Goal: Task Accomplishment & Management: Complete application form

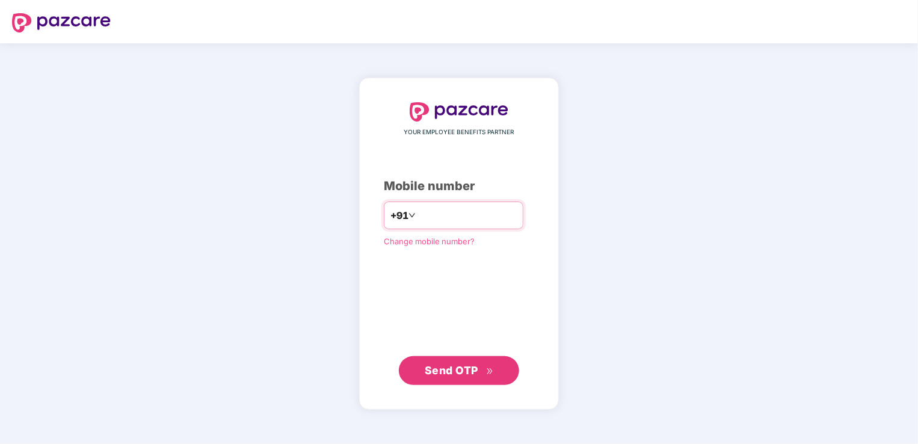
click at [494, 221] on input "number" at bounding box center [467, 215] width 99 height 19
click at [418, 217] on input "**********" at bounding box center [467, 215] width 99 height 19
type input "**********"
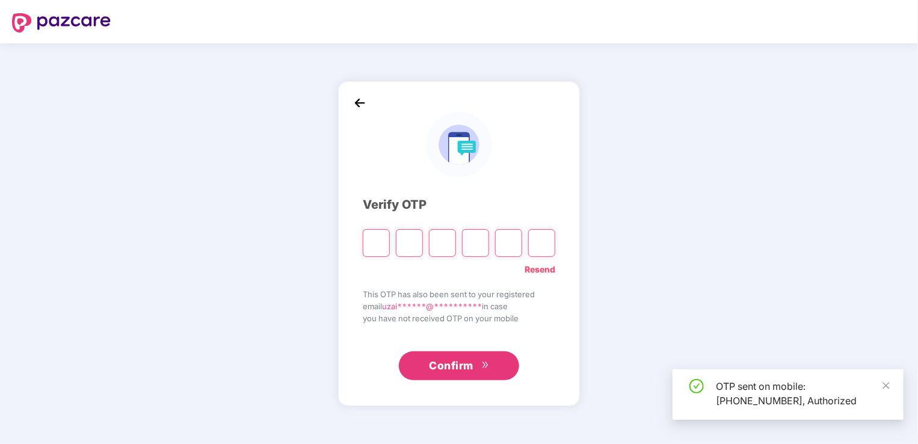
click at [371, 246] on input "Please enter verification code. Digit 1" at bounding box center [376, 243] width 27 height 28
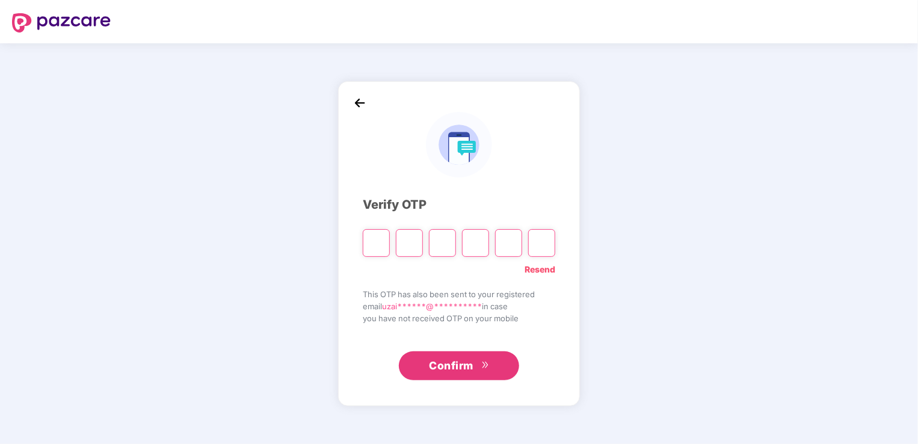
type input "*"
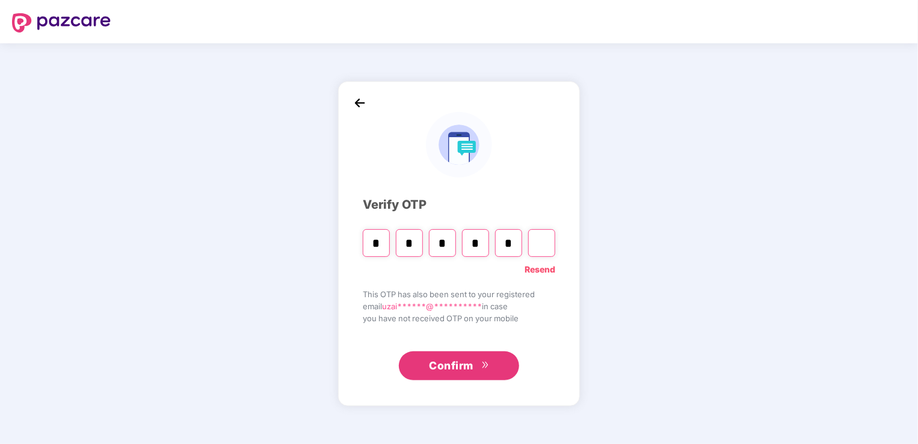
type input "*"
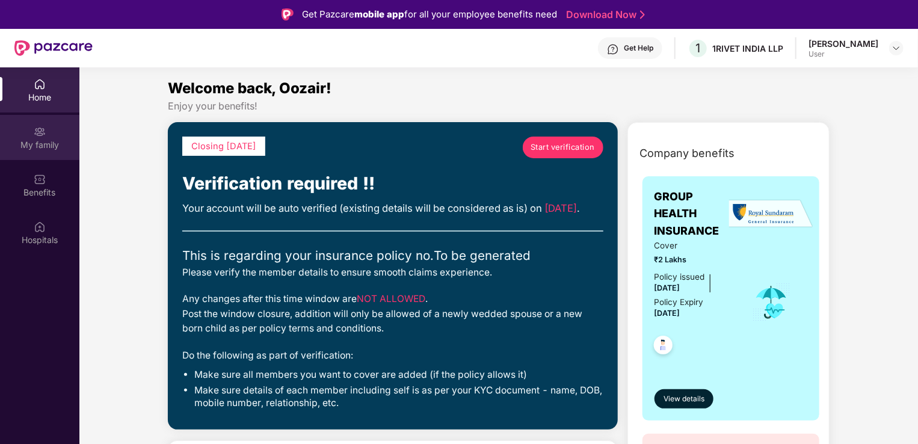
click at [54, 150] on div "My family" at bounding box center [39, 145] width 79 height 12
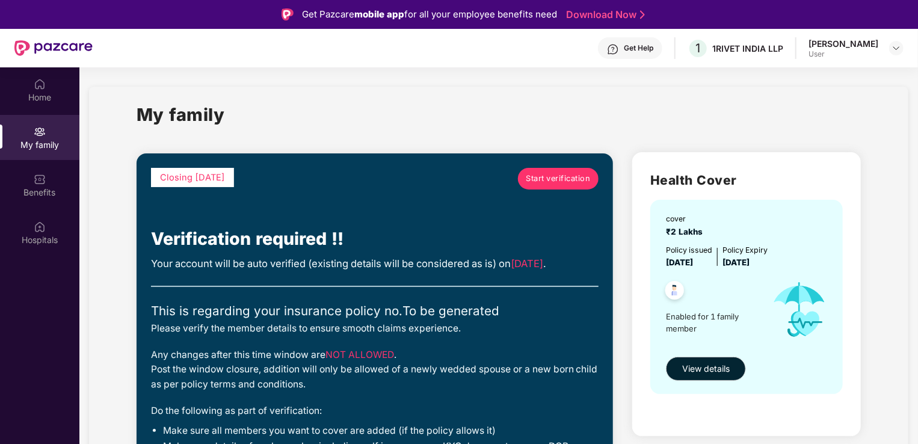
scroll to position [60, 0]
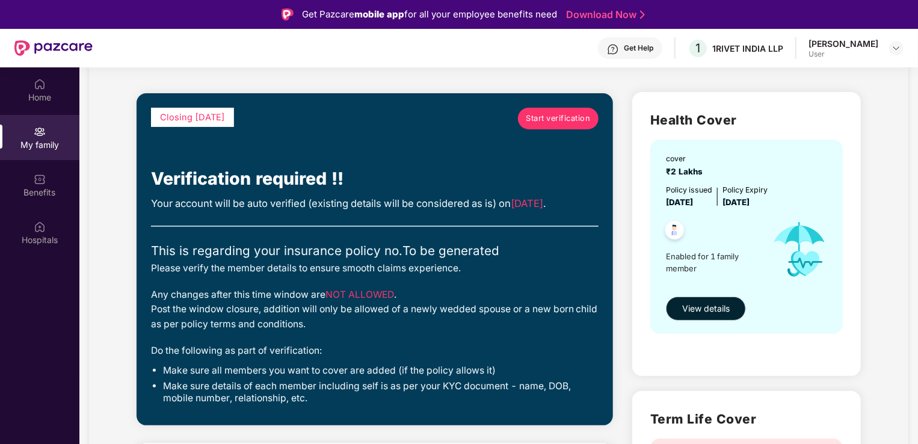
click at [577, 123] on span "Start verification" at bounding box center [559, 119] width 64 height 12
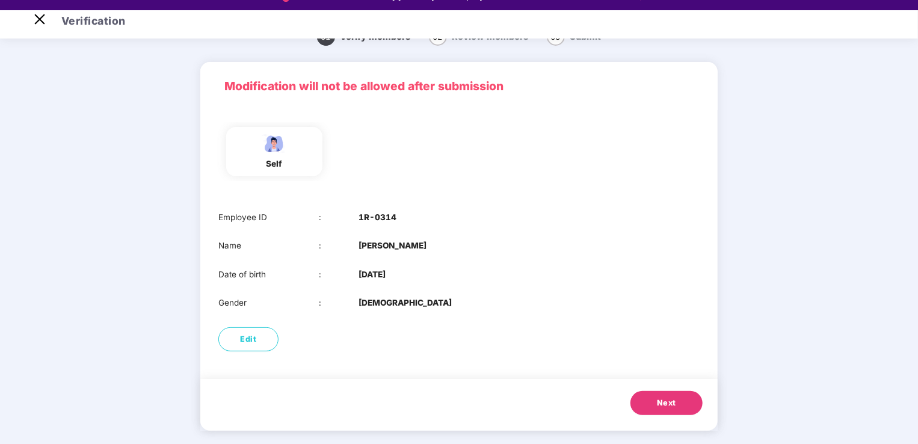
scroll to position [29, 0]
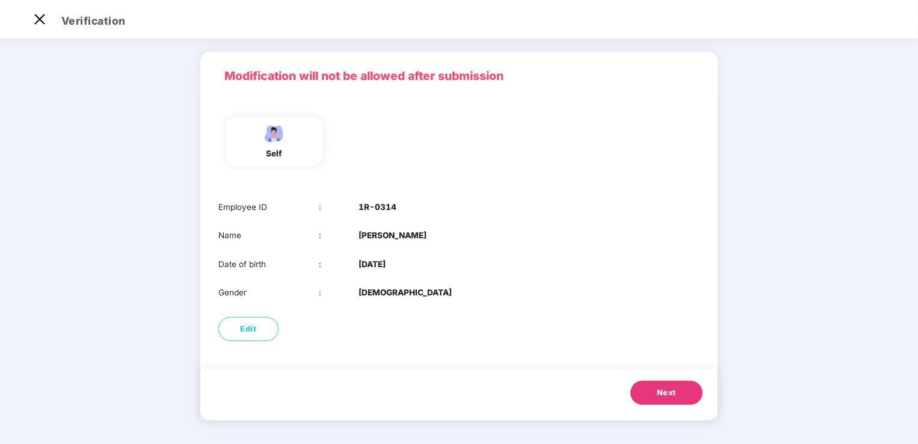
click at [661, 395] on span "Next" at bounding box center [666, 393] width 19 height 12
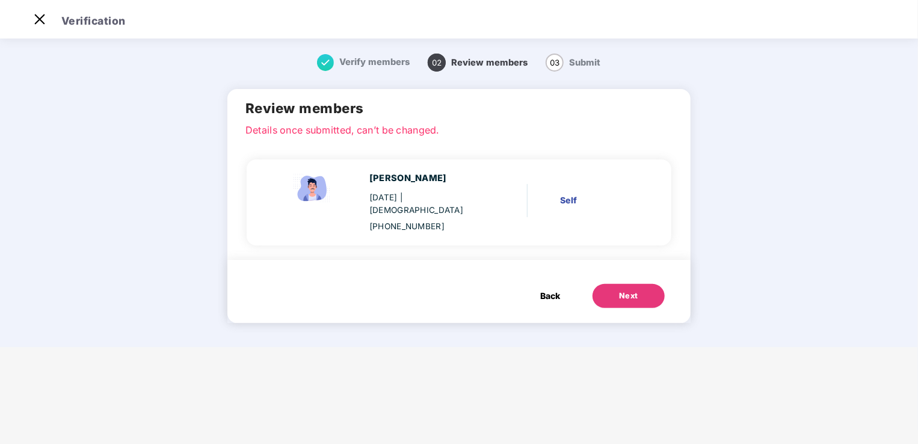
scroll to position [0, 0]
click at [561, 284] on button "Back" at bounding box center [550, 296] width 44 height 24
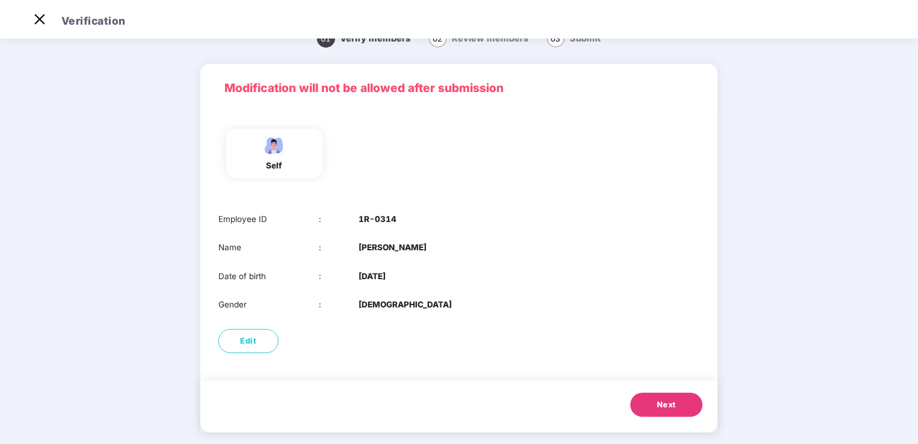
scroll to position [34, 0]
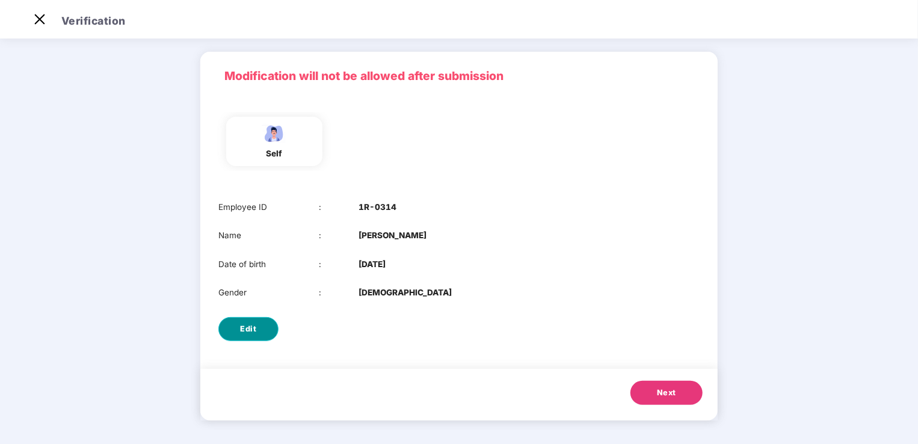
click at [266, 325] on button "Edit" at bounding box center [248, 329] width 60 height 24
select select "****"
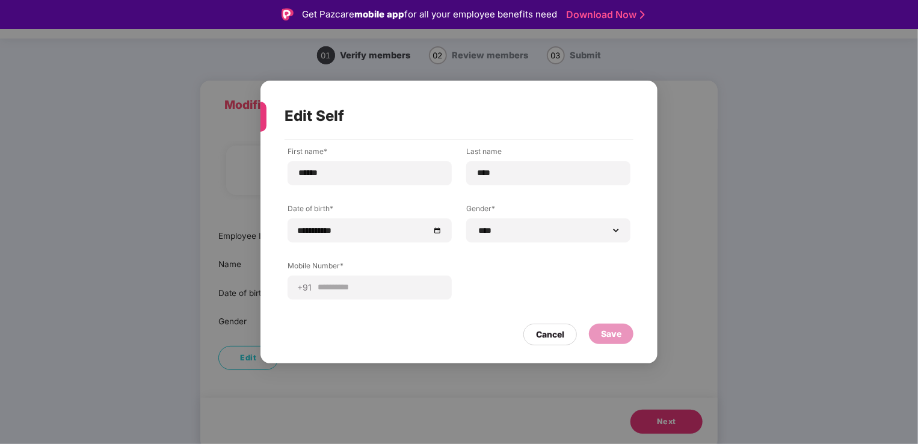
scroll to position [0, 0]
click at [568, 344] on div "Cancel" at bounding box center [551, 335] width 54 height 22
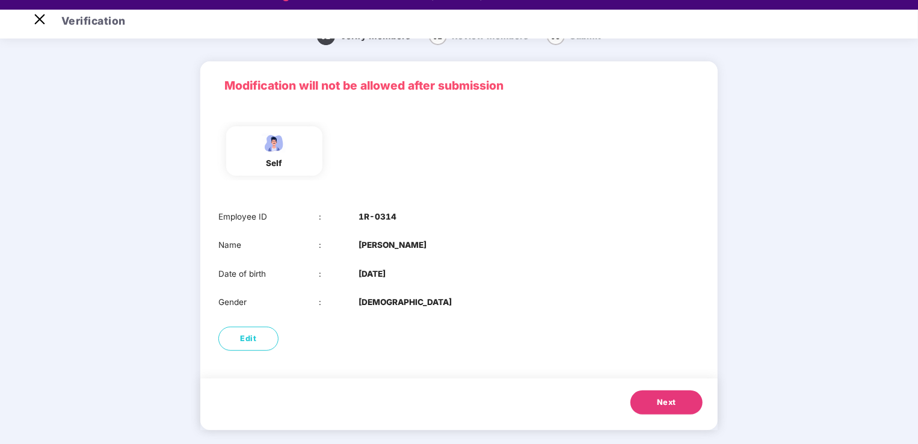
scroll to position [29, 0]
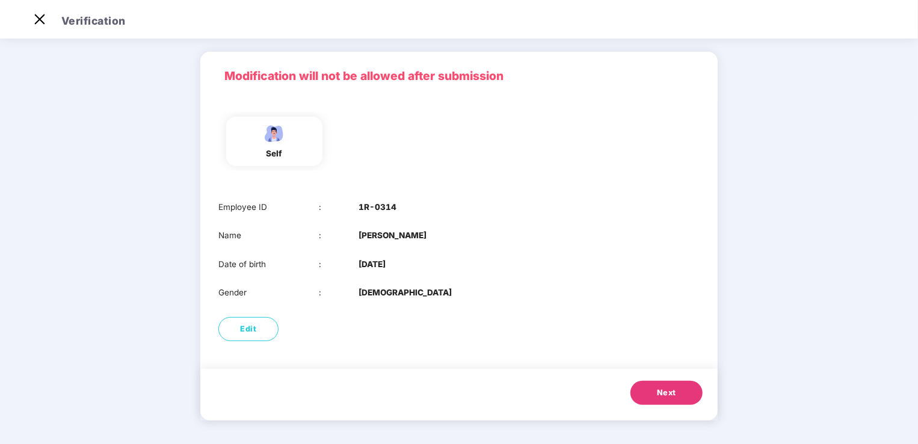
click at [653, 398] on button "Next" at bounding box center [667, 393] width 72 height 24
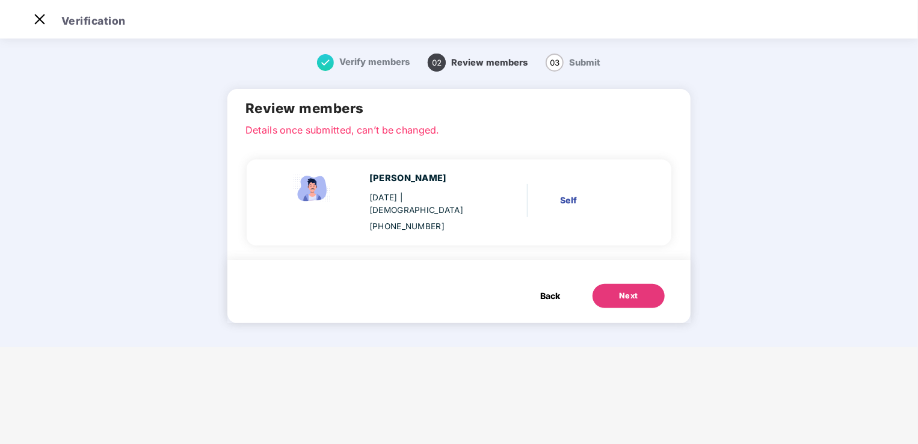
click at [633, 290] on div "Next" at bounding box center [628, 296] width 19 height 12
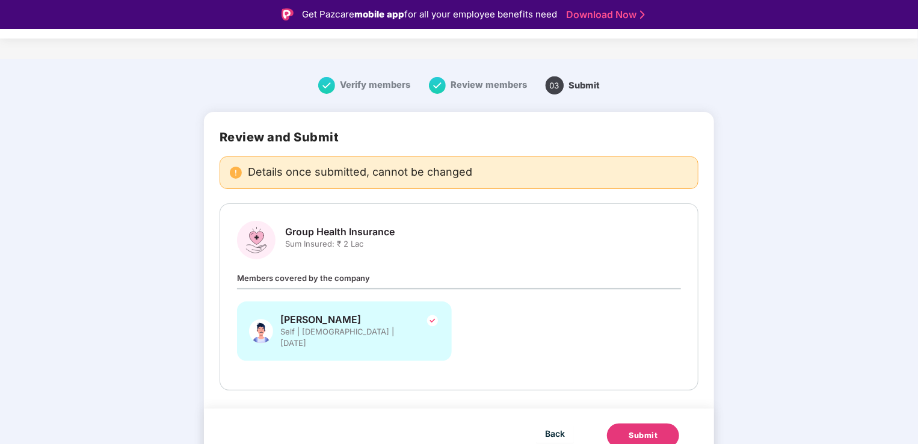
scroll to position [7, 0]
click at [645, 423] on button "Submit" at bounding box center [643, 435] width 72 height 24
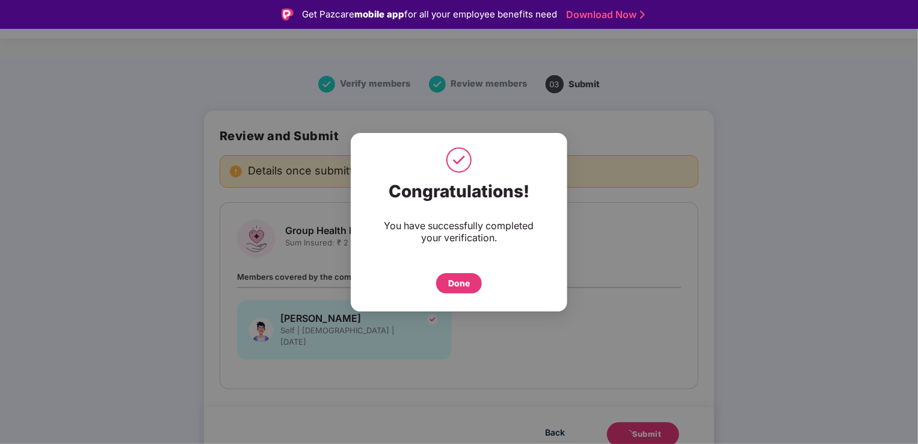
click at [476, 288] on div "Done" at bounding box center [459, 283] width 46 height 20
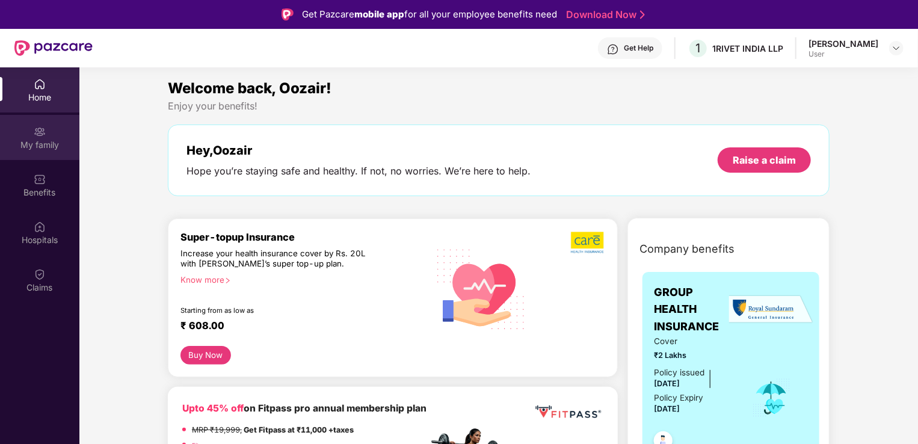
click at [29, 131] on div "My family" at bounding box center [39, 137] width 79 height 45
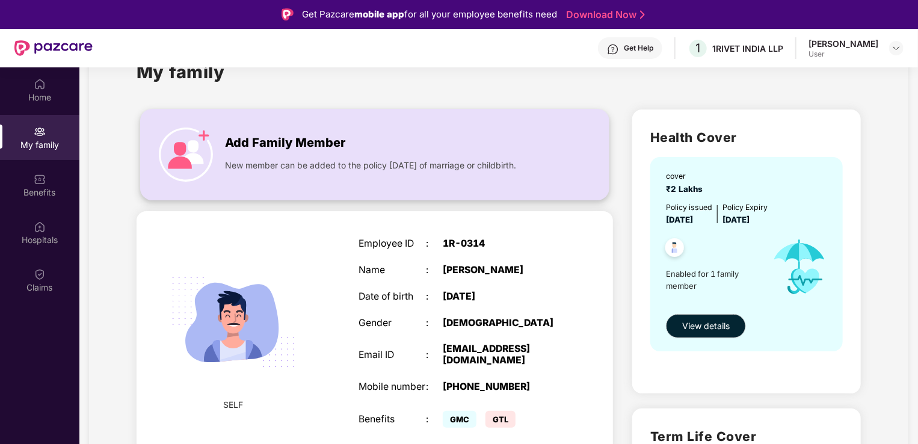
scroll to position [60, 0]
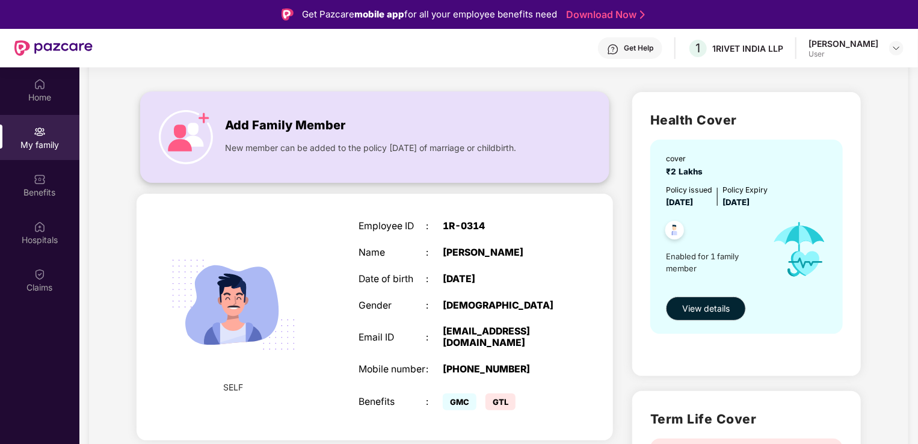
click at [187, 148] on img at bounding box center [186, 137] width 54 height 54
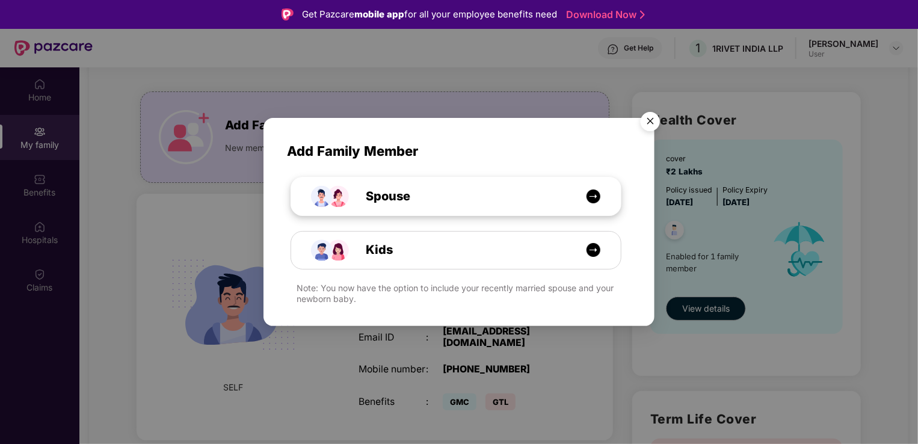
click at [589, 194] on img at bounding box center [593, 196] width 15 height 15
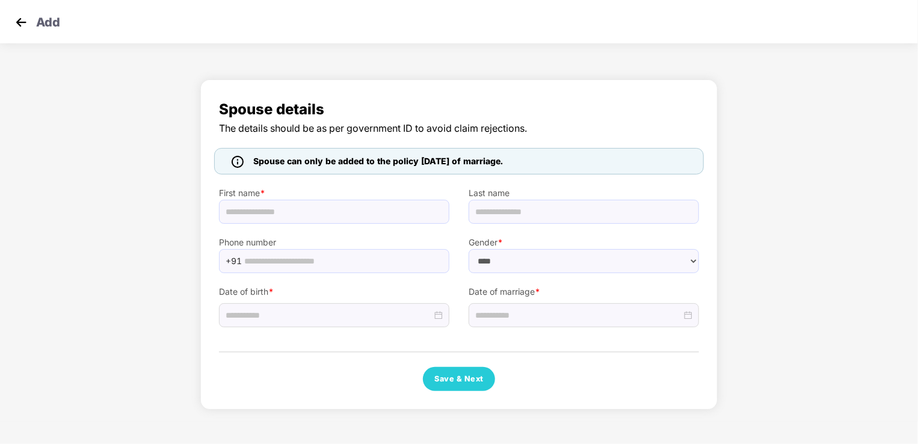
select select "******"
click at [266, 217] on input "text" at bounding box center [334, 212] width 231 height 24
type input "****"
click at [527, 215] on input "text" at bounding box center [584, 212] width 231 height 24
type input "*******"
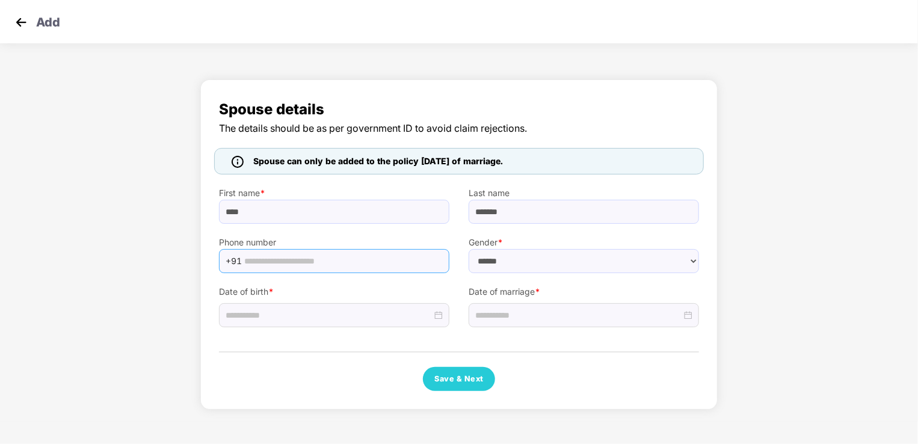
click at [336, 264] on input "text" at bounding box center [343, 261] width 198 height 18
type input "**********"
click at [440, 314] on div at bounding box center [334, 315] width 217 height 13
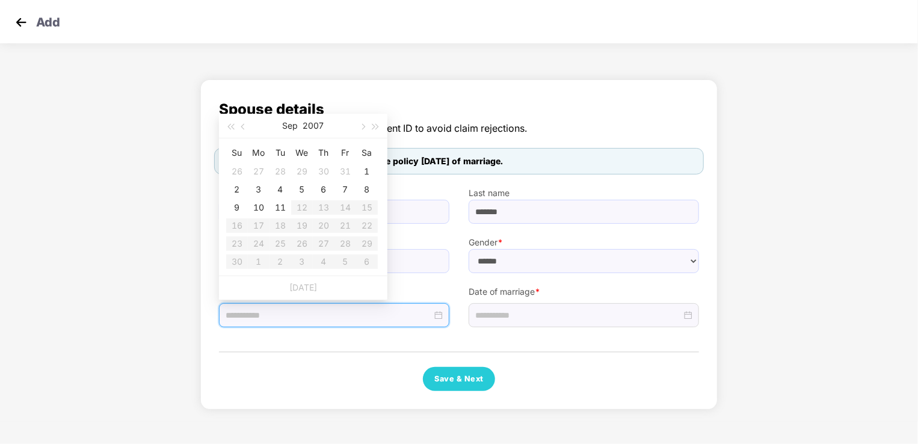
click at [442, 312] on div at bounding box center [334, 315] width 217 height 13
click at [427, 312] on input at bounding box center [329, 315] width 206 height 13
click at [436, 315] on div at bounding box center [334, 315] width 217 height 13
type input "**********"
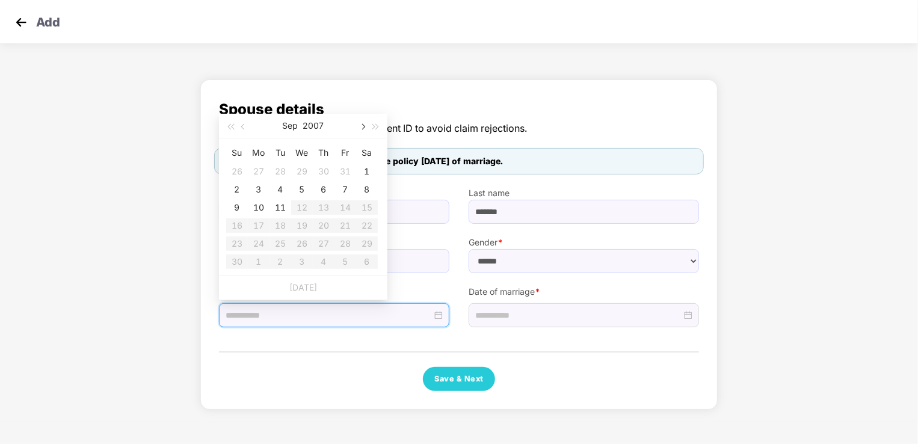
click at [362, 126] on span "button" at bounding box center [362, 127] width 6 height 6
click at [303, 171] on table "Su Mo Tu We Th Fr Sa 30 1 2 3 4 5 6 7 8 9 10 11 12 13 14 15 16 17 18 19 20 21 2…" at bounding box center [302, 207] width 152 height 128
click at [243, 127] on span "button" at bounding box center [244, 127] width 6 height 6
click at [378, 128] on button "button" at bounding box center [376, 126] width 13 height 24
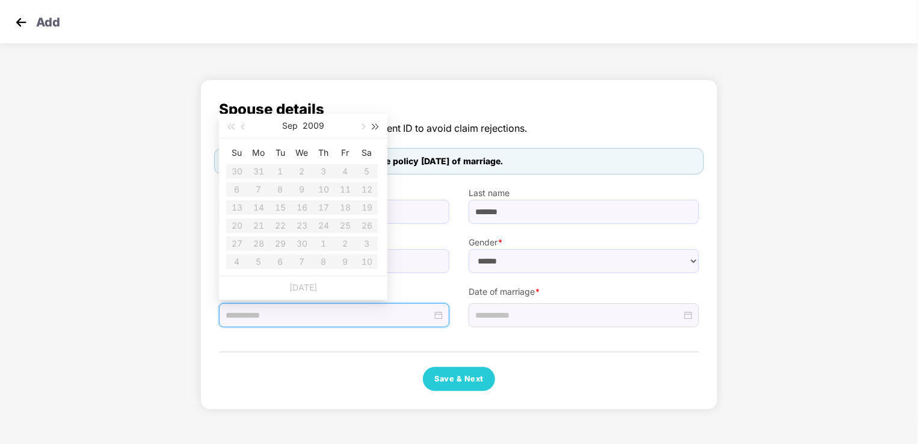
click at [378, 128] on button "button" at bounding box center [376, 126] width 13 height 24
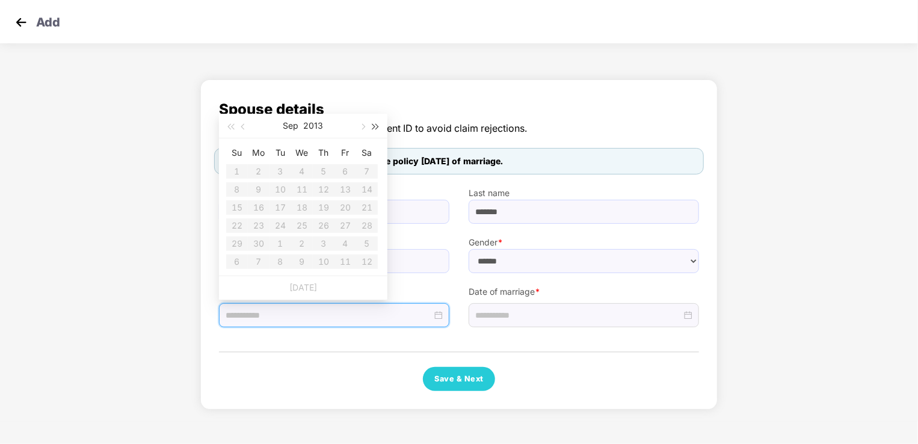
click at [378, 128] on button "button" at bounding box center [376, 126] width 13 height 24
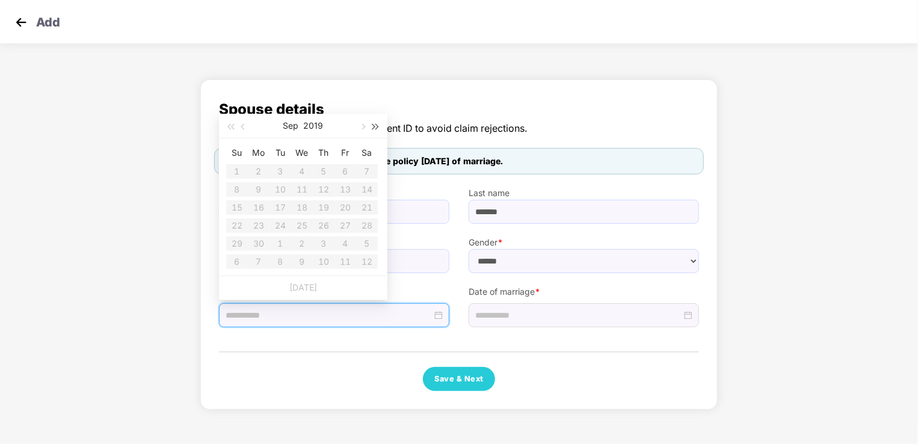
click at [378, 128] on button "button" at bounding box center [376, 126] width 13 height 24
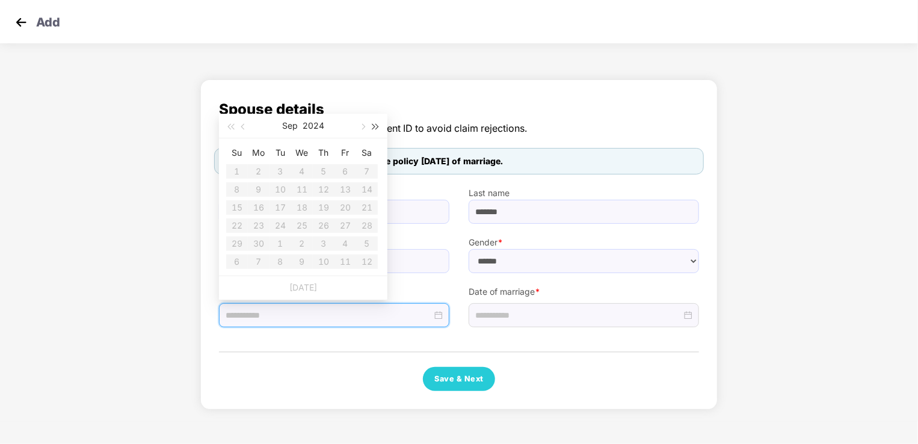
click at [378, 128] on button "button" at bounding box center [376, 126] width 13 height 24
click at [365, 124] on button "button" at bounding box center [362, 126] width 13 height 24
click at [344, 170] on table "Su Mo Tu We Th Fr Sa 28 29 30 1 2 3 4 5 6 7 8 9 10 11 12 13 14 15 16 17 18 19 2…" at bounding box center [302, 207] width 152 height 128
click at [367, 336] on div "**********" at bounding box center [459, 244] width 480 height 293
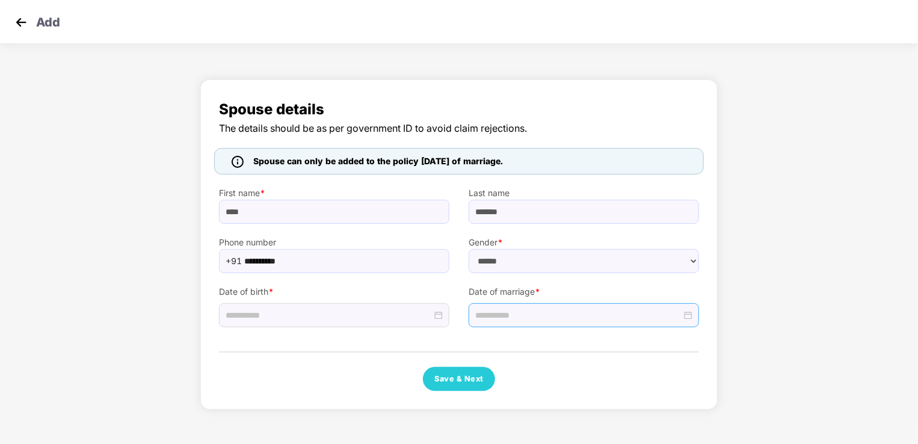
click at [691, 314] on div at bounding box center [583, 315] width 217 height 13
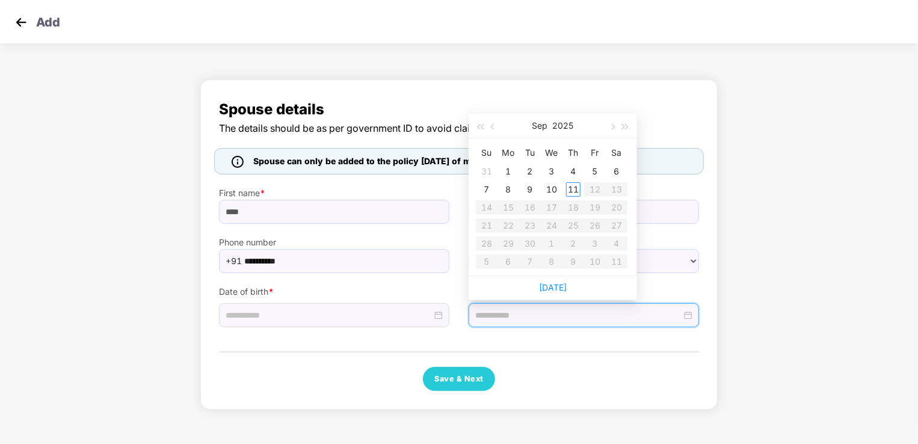
type input "**********"
click at [610, 132] on button "button" at bounding box center [611, 126] width 13 height 24
click at [593, 170] on table "Su Mo Tu We Th Fr Sa 28 29 30 1 2 3 4 5 6 7 8 9 10 11 12 13 14 15 16 17 18 19 2…" at bounding box center [552, 207] width 152 height 128
click at [494, 127] on span "button" at bounding box center [494, 127] width 6 height 6
type input "**********"
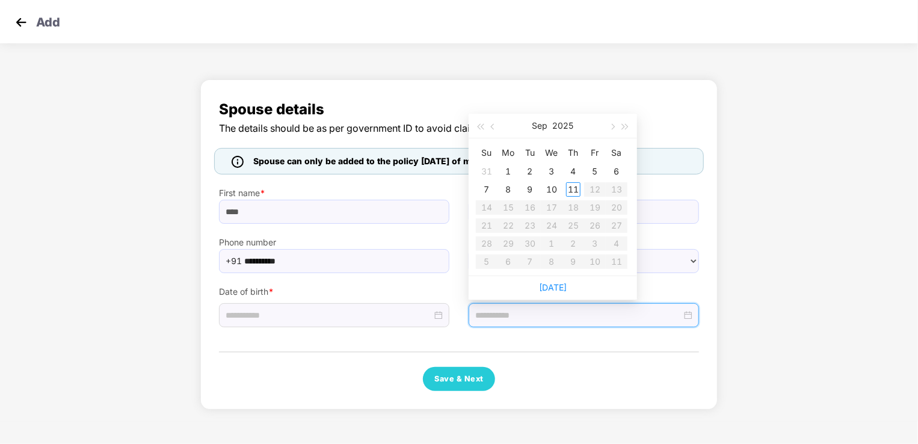
click at [746, 216] on div "**********" at bounding box center [459, 247] width 918 height 348
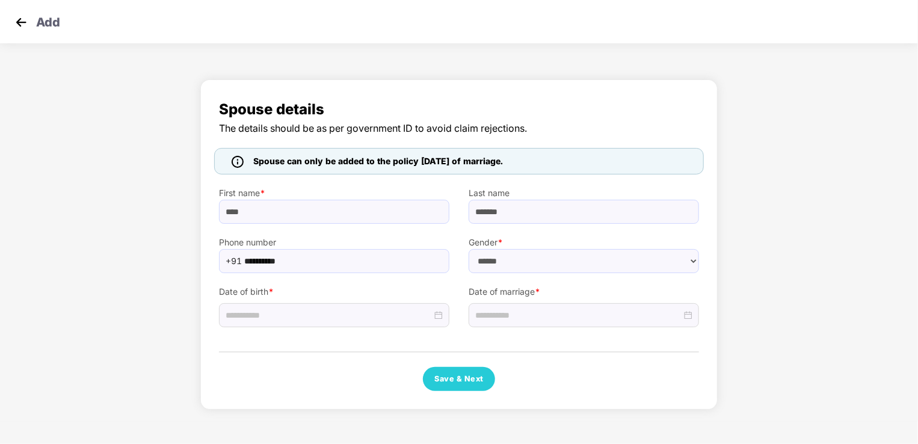
click at [17, 17] on img at bounding box center [21, 22] width 18 height 18
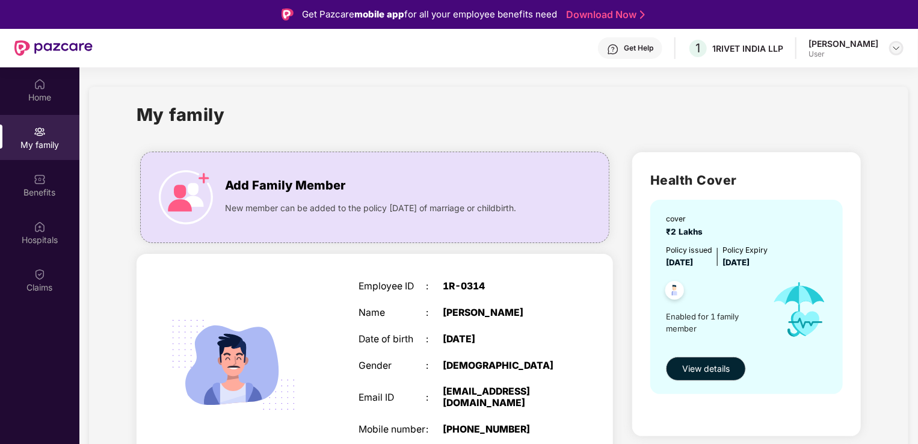
click at [899, 52] on img at bounding box center [897, 48] width 10 height 10
click at [782, 76] on div "Logout" at bounding box center [840, 76] width 156 height 23
